Goal: Information Seeking & Learning: Learn about a topic

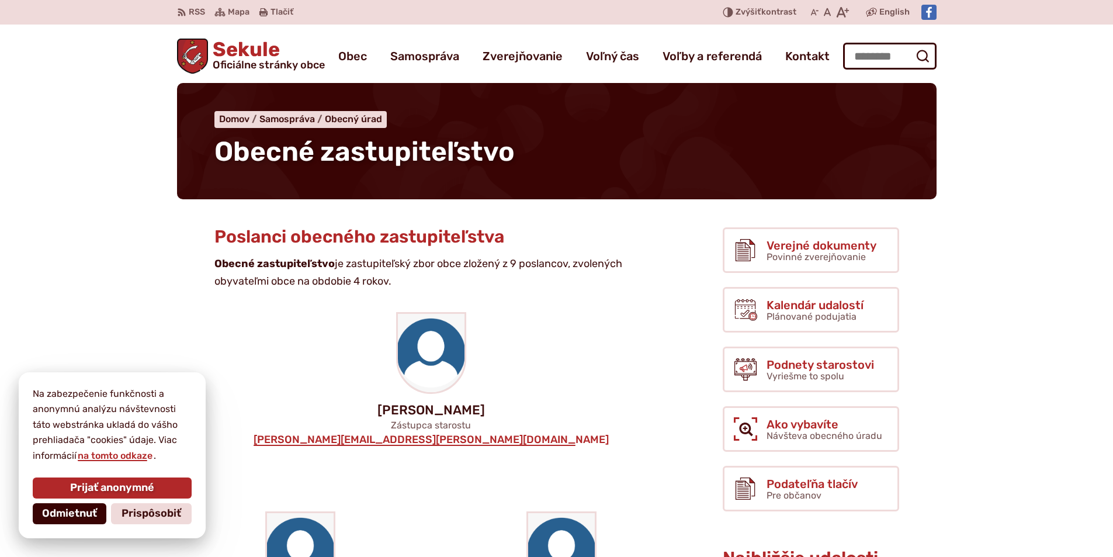
click at [56, 514] on span "Odmietnuť" at bounding box center [69, 513] width 55 height 13
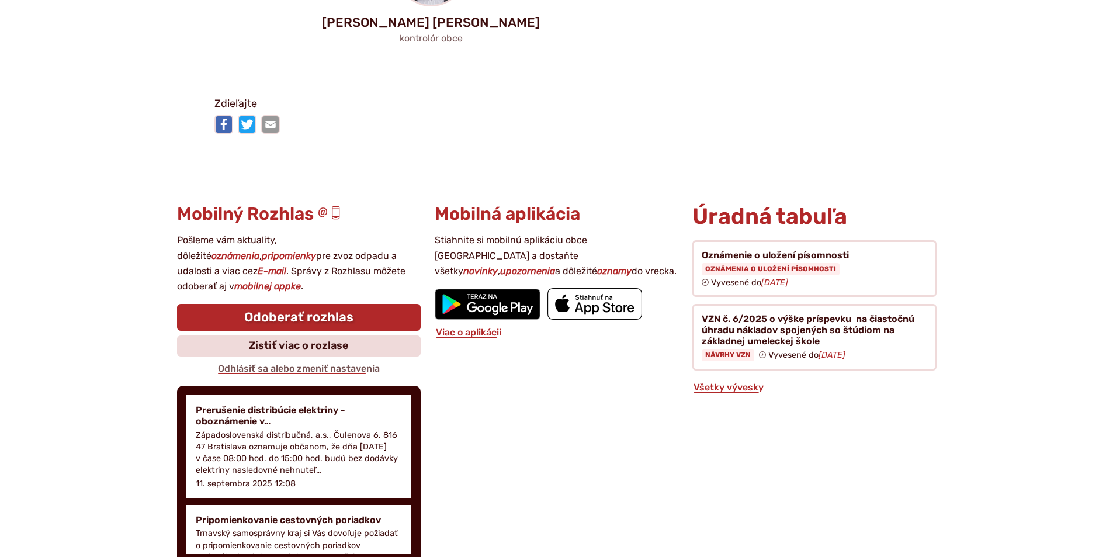
scroll to position [1403, 0]
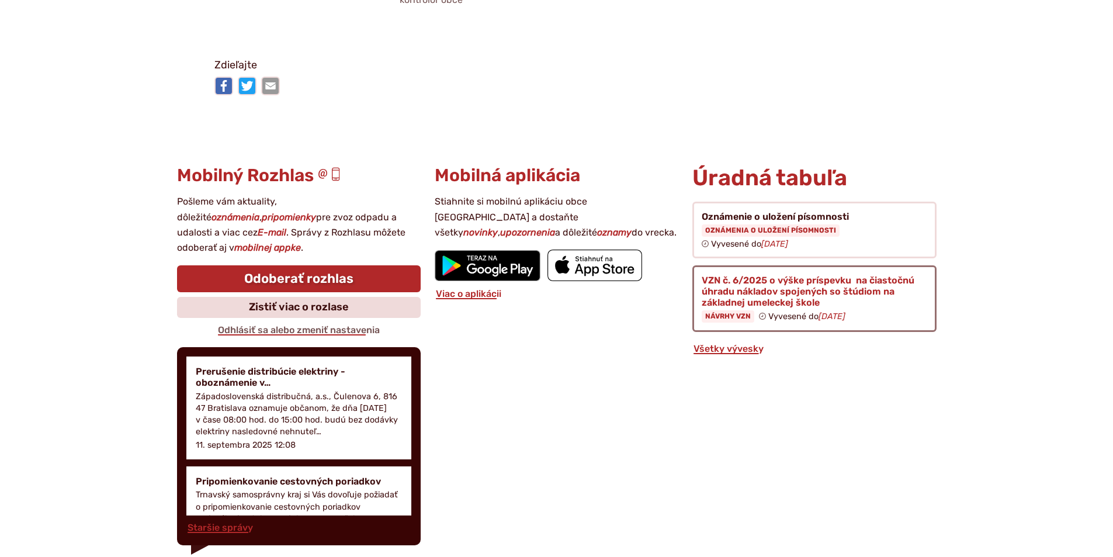
click at [808, 265] on figure at bounding box center [815, 298] width 244 height 67
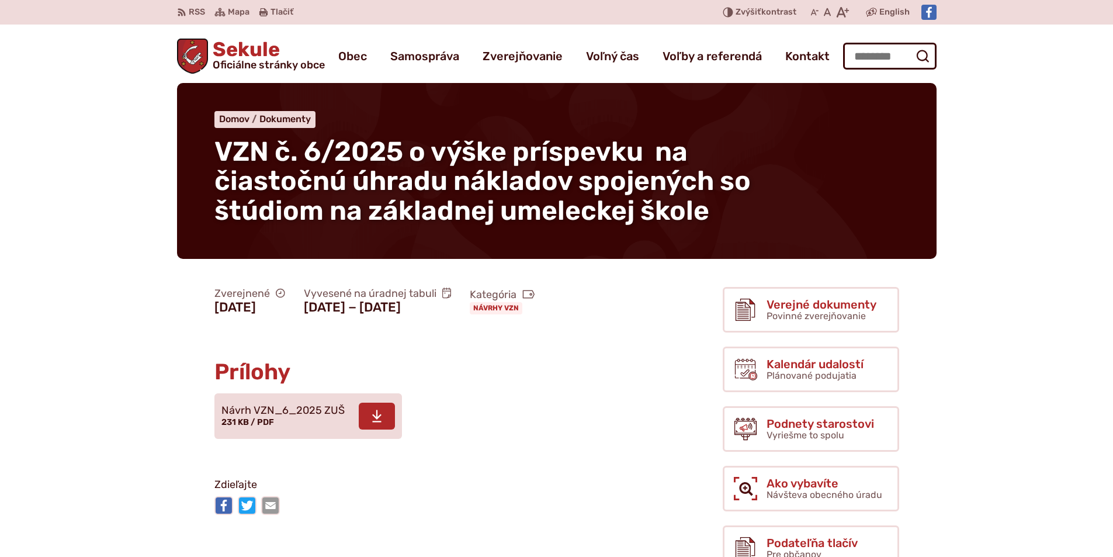
click at [274, 433] on span "Návrh VZN_6_2025 ZUŠ 231 KB / PDF" at bounding box center [282, 416] width 123 height 33
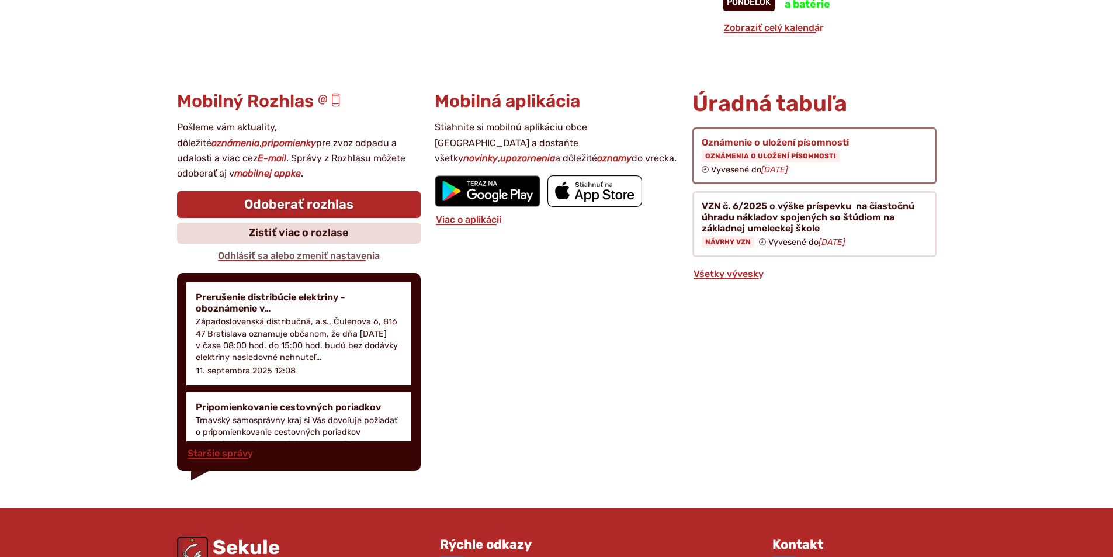
scroll to position [1227, 0]
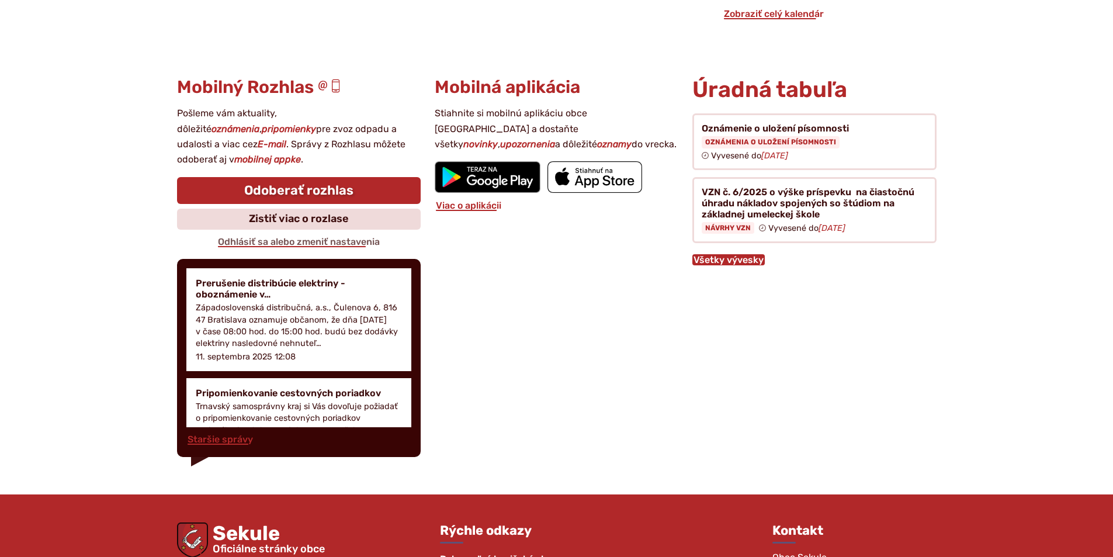
click at [749, 262] on link "Všetky vývesky" at bounding box center [729, 259] width 72 height 11
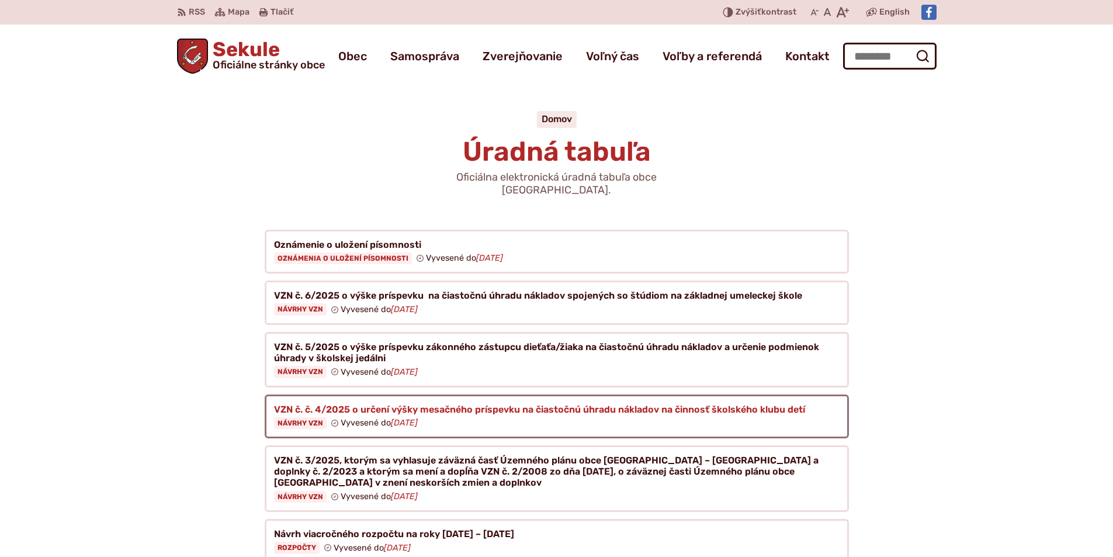
click at [455, 410] on figure at bounding box center [557, 416] width 584 height 44
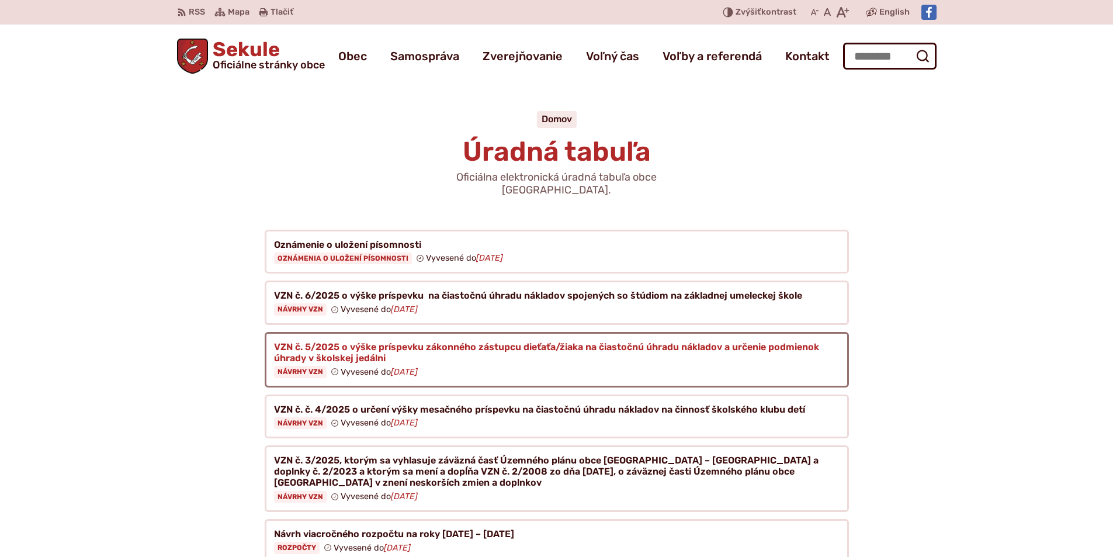
click at [459, 359] on figure at bounding box center [557, 360] width 584 height 56
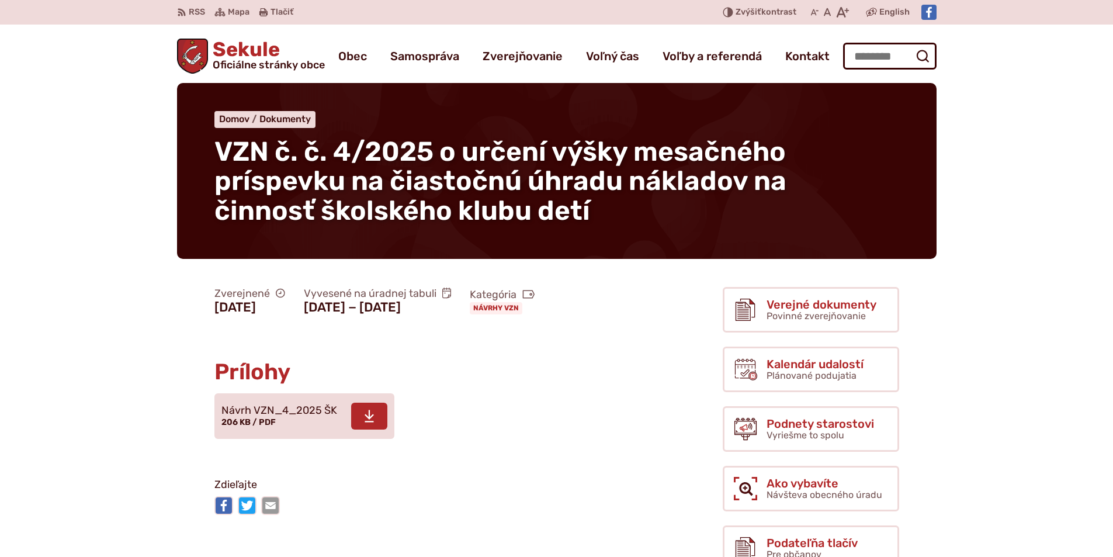
click at [288, 433] on span "Návrh VZN_4_2025 ŠK 206 KB / PDF" at bounding box center [279, 416] width 116 height 33
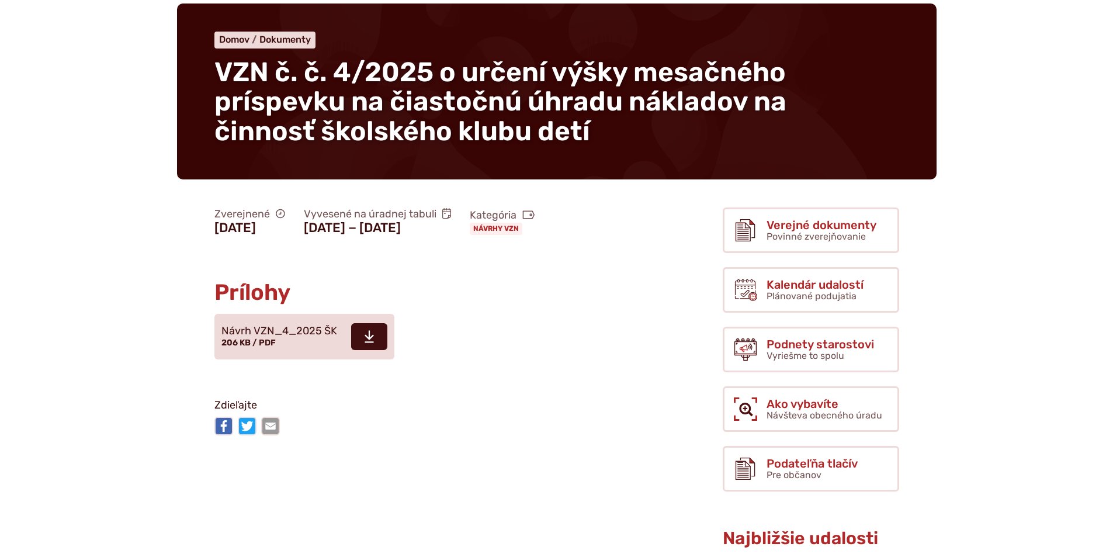
scroll to position [175, 0]
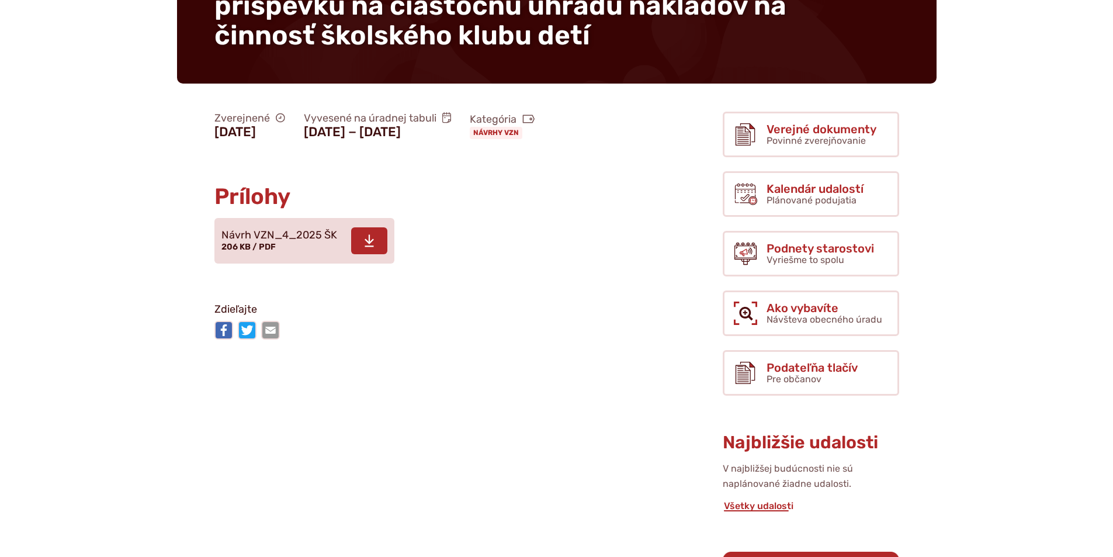
click at [281, 258] on link "Stiahnuť súbor Návrh VZN_4_2025 ŠK 206 KB / PDF" at bounding box center [304, 241] width 180 height 46
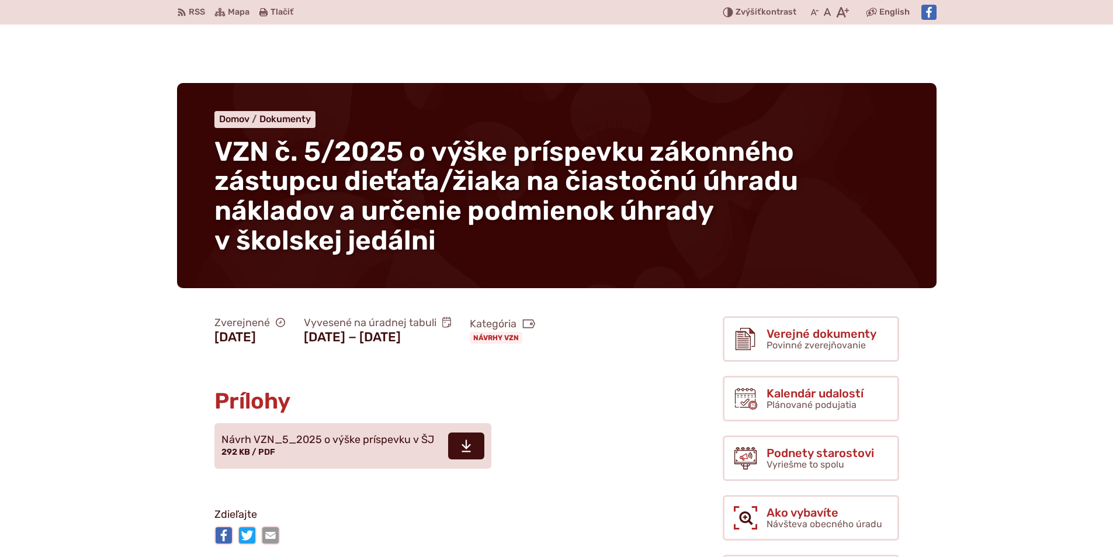
scroll to position [175, 0]
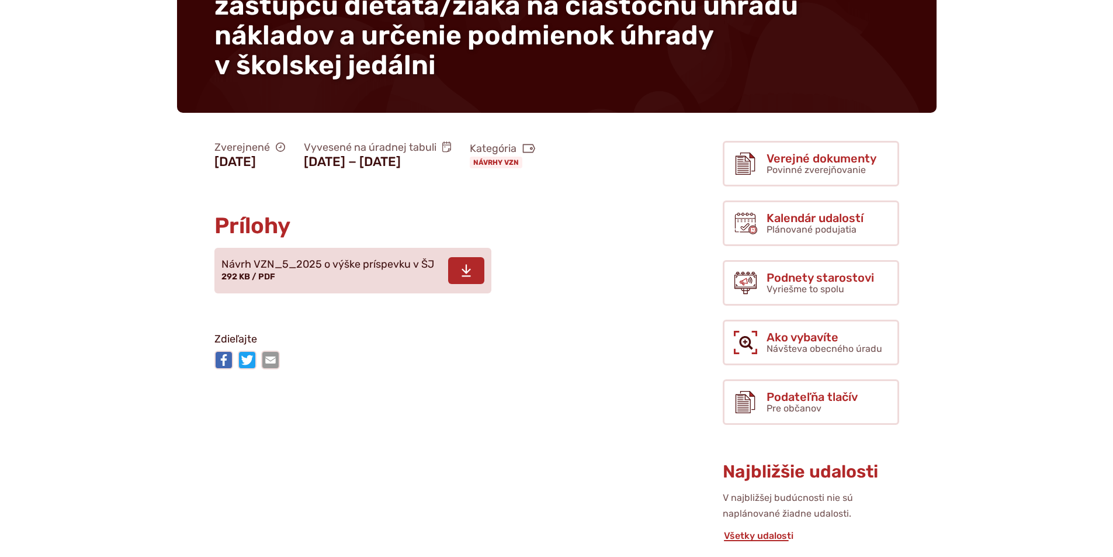
click at [359, 287] on span "Návrh VZN_5_2025 o výške príspevku v ŠJ 292 KB / PDF" at bounding box center [327, 270] width 213 height 33
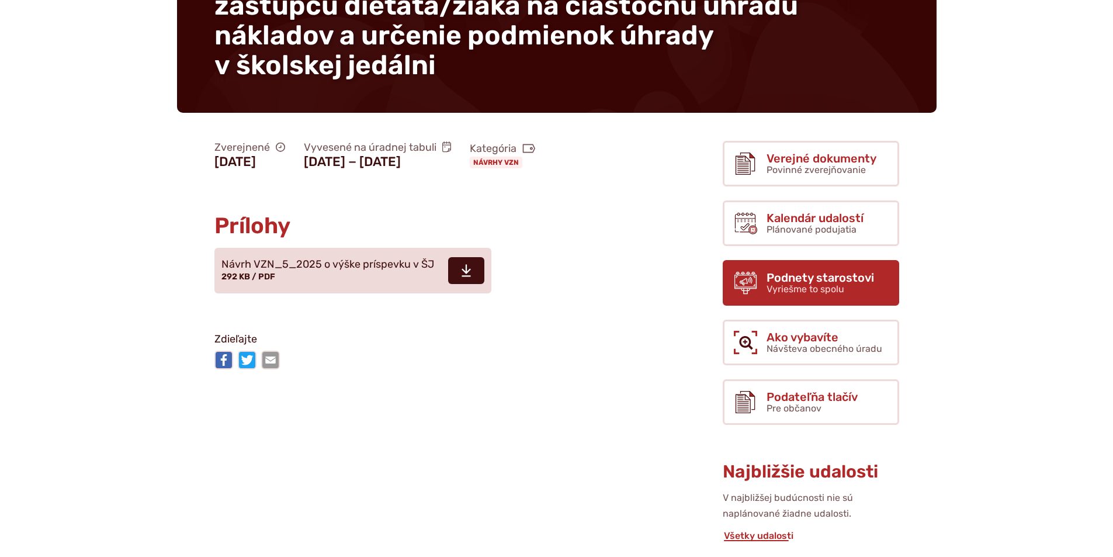
click at [839, 275] on span "Podnety starostovi" at bounding box center [821, 277] width 108 height 13
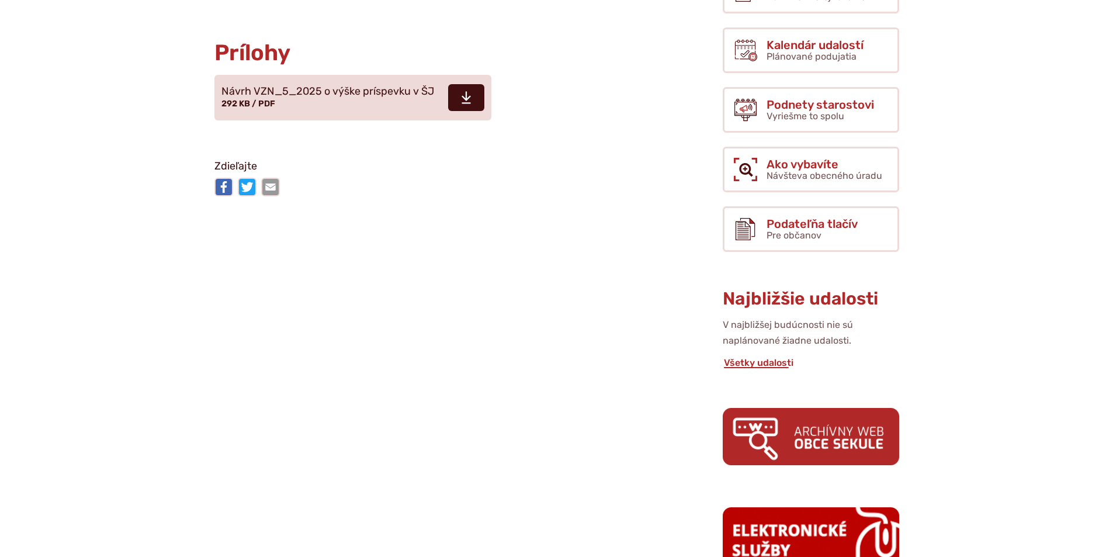
scroll to position [351, 0]
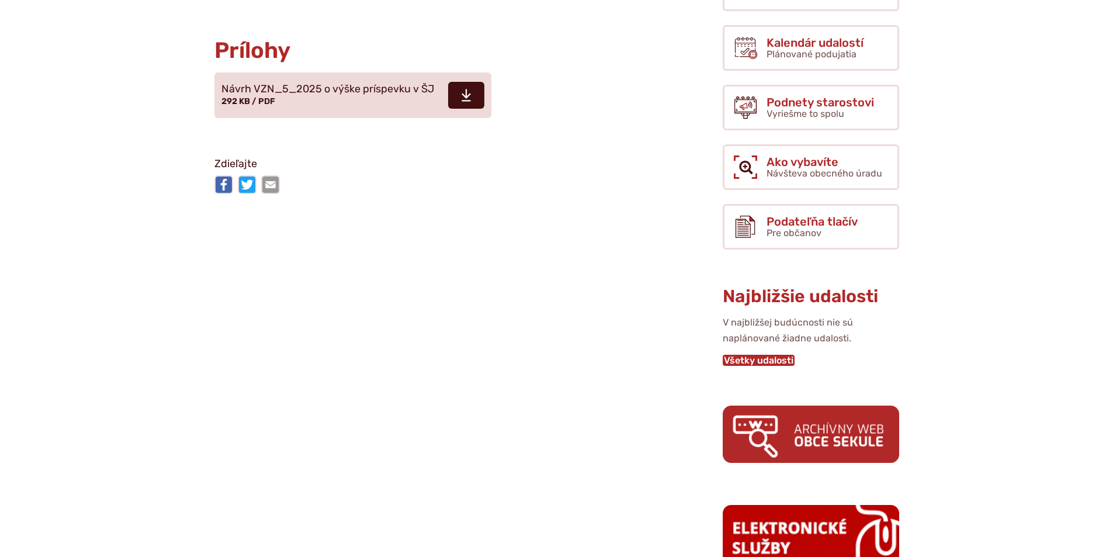
click at [773, 361] on link "Všetky udalosti" at bounding box center [759, 360] width 72 height 11
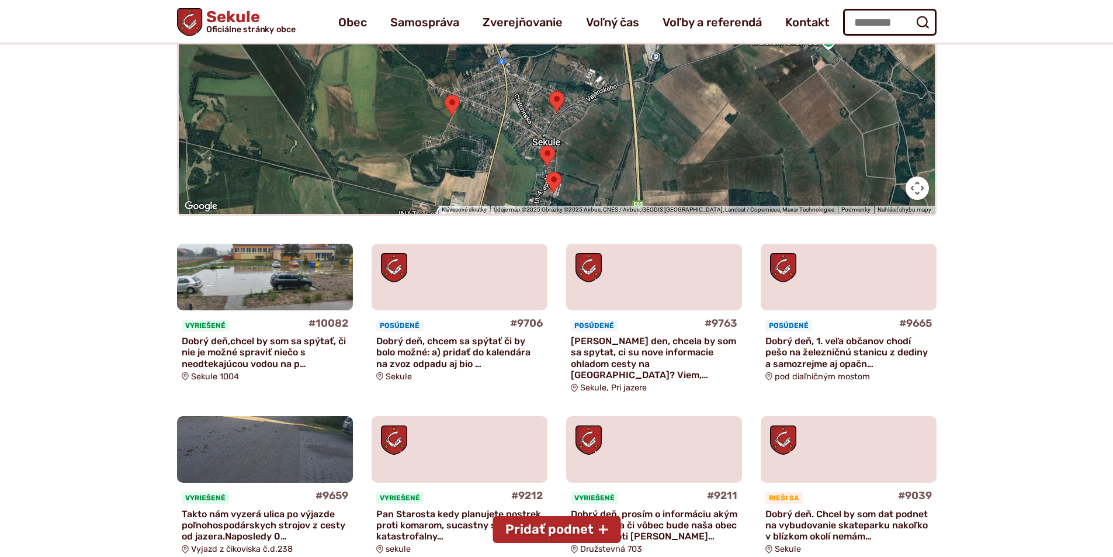
scroll to position [58, 0]
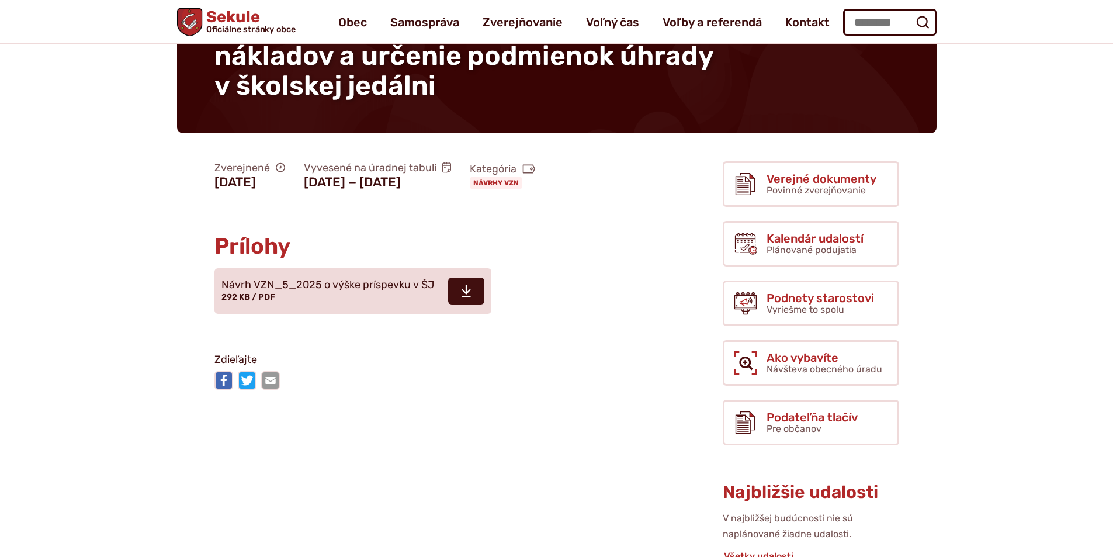
scroll to position [117, 0]
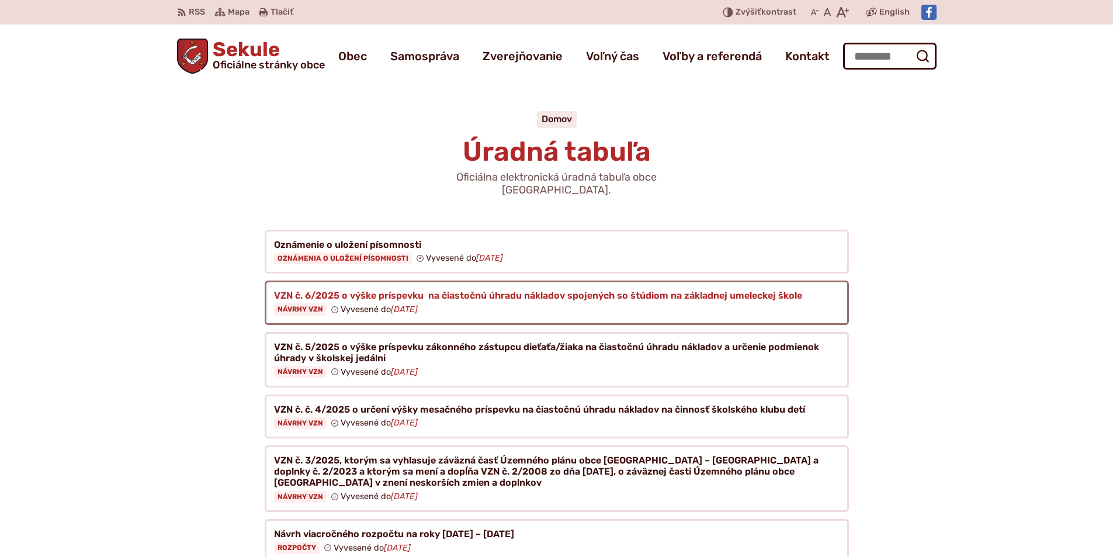
click at [501, 295] on figure at bounding box center [557, 303] width 584 height 44
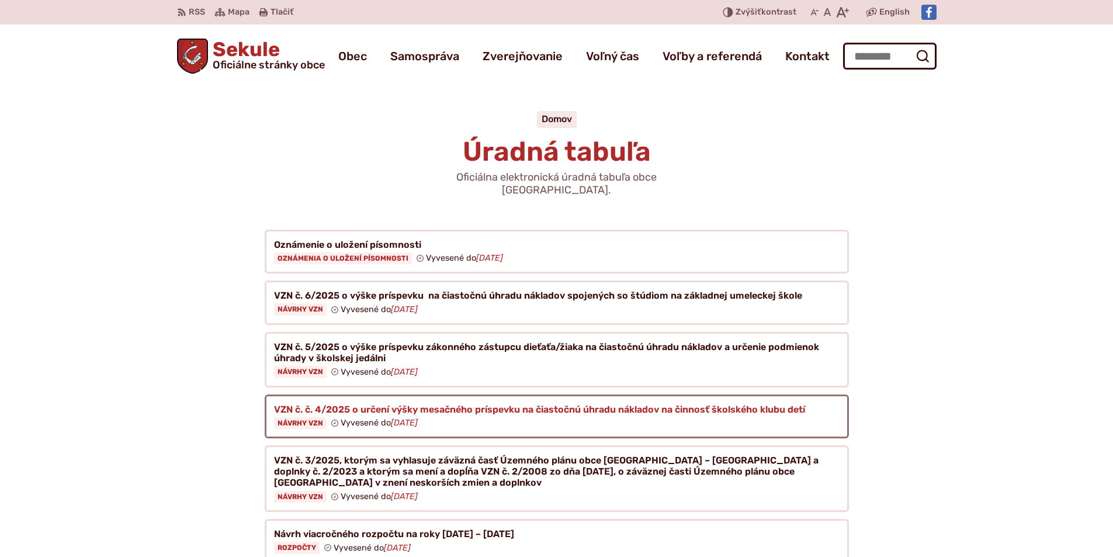
click at [449, 407] on figure at bounding box center [557, 416] width 584 height 44
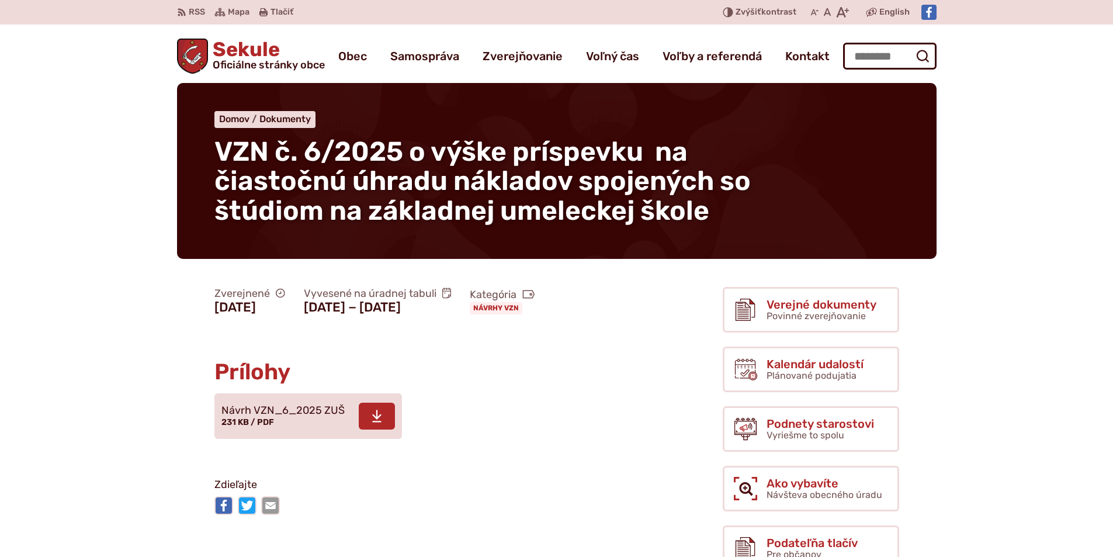
click at [270, 433] on span "Návrh VZN_6_2025 ZUŠ 231 KB / PDF" at bounding box center [282, 416] width 123 height 33
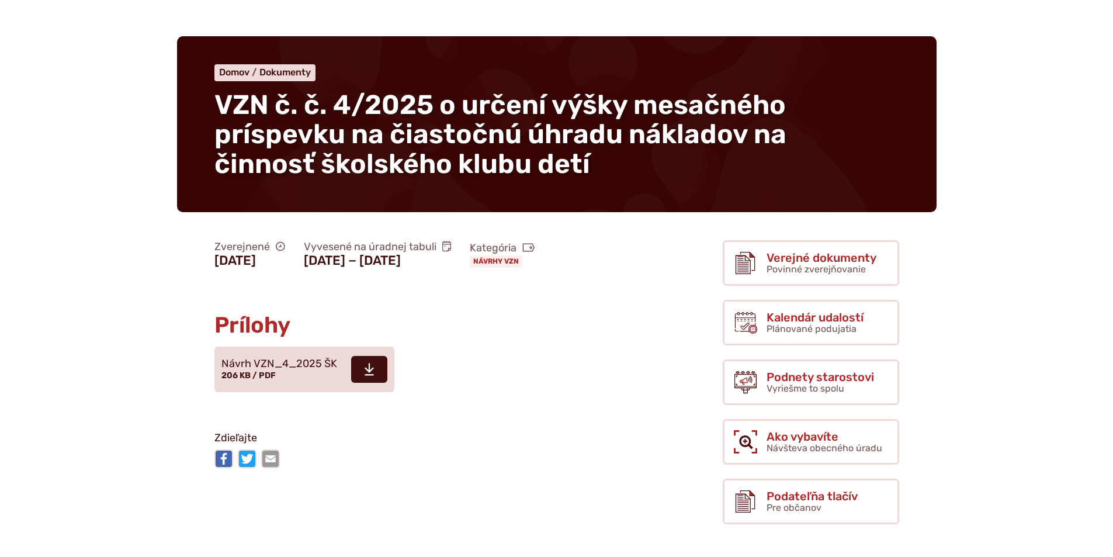
scroll to position [117, 0]
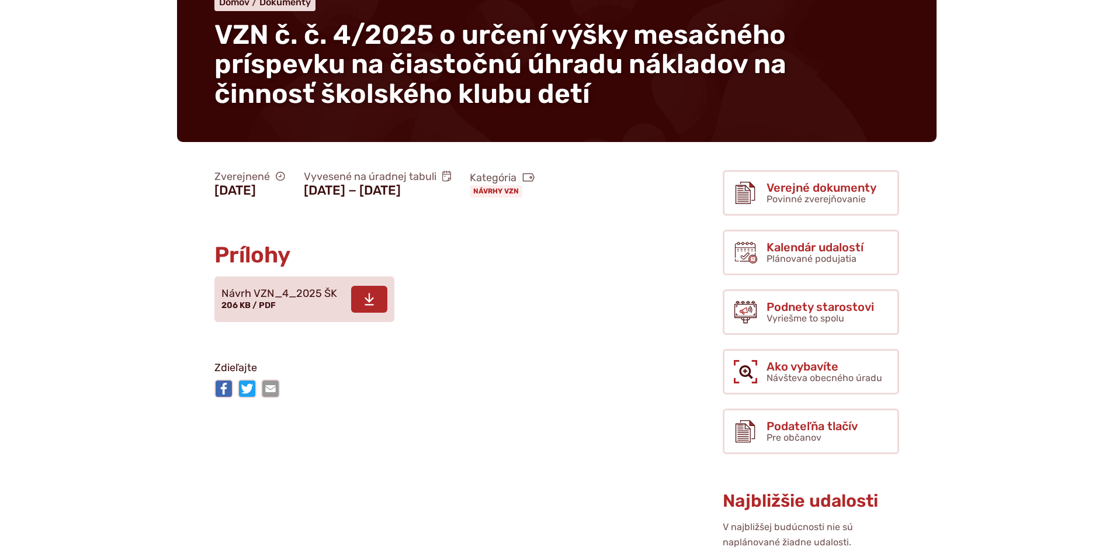
click at [281, 316] on span "Návrh VZN_4_2025 ŠK 206 KB / PDF" at bounding box center [279, 299] width 116 height 33
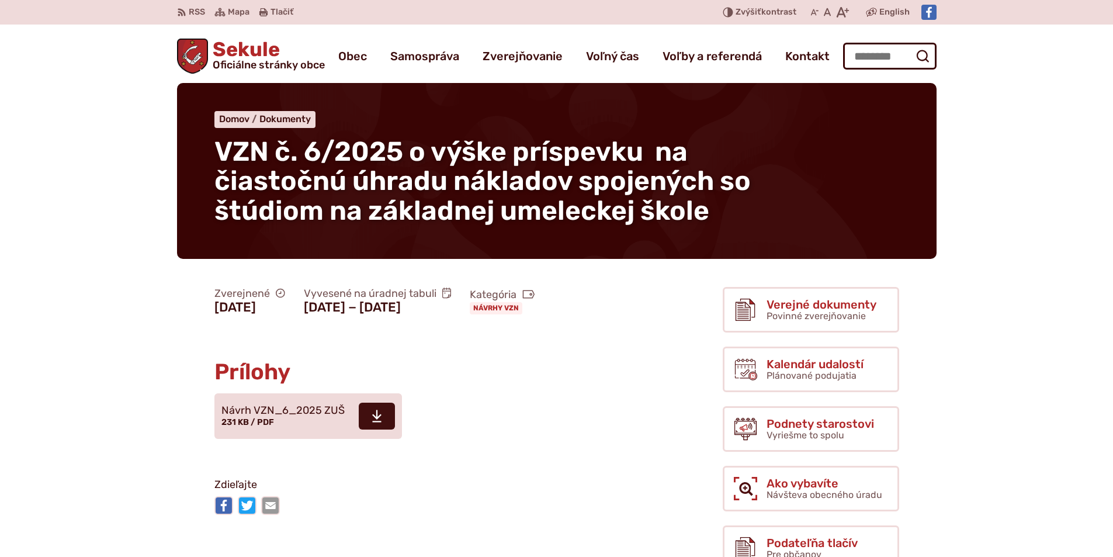
scroll to position [1227, 0]
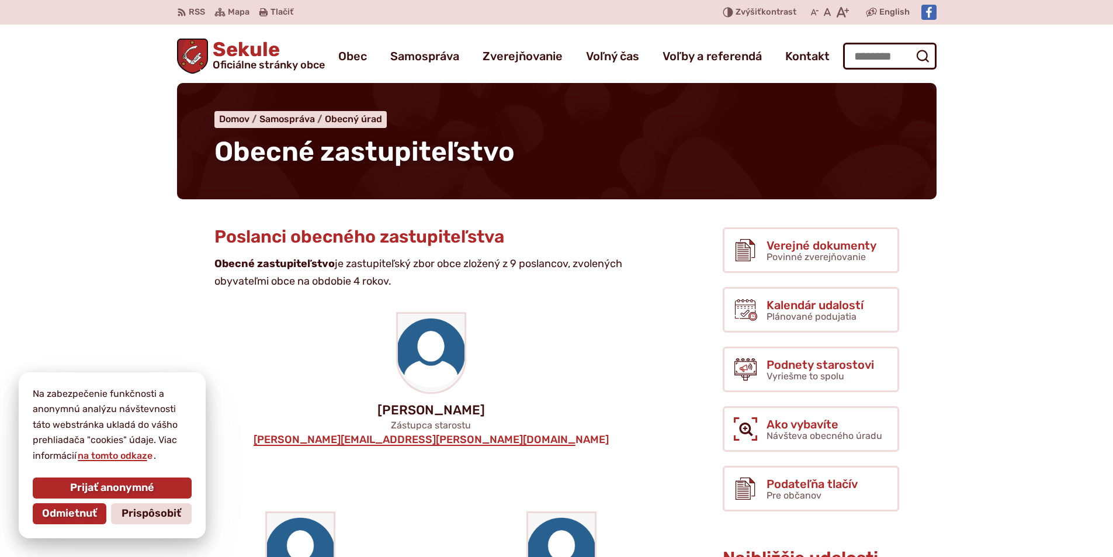
scroll to position [1403, 0]
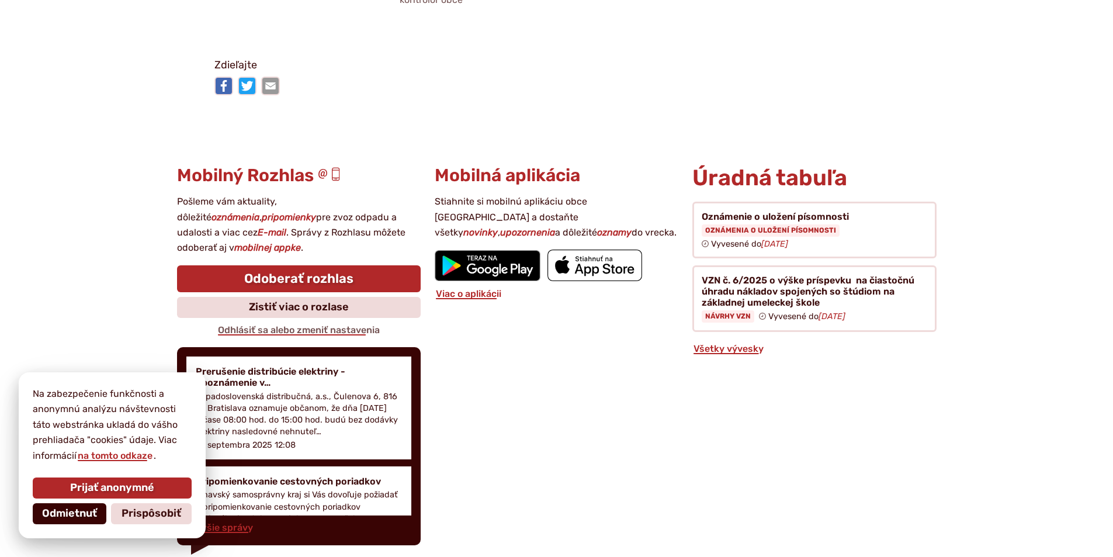
click at [79, 510] on span "Odmietnuť" at bounding box center [69, 513] width 55 height 13
